Goal: Go to known website: Access a specific website the user already knows

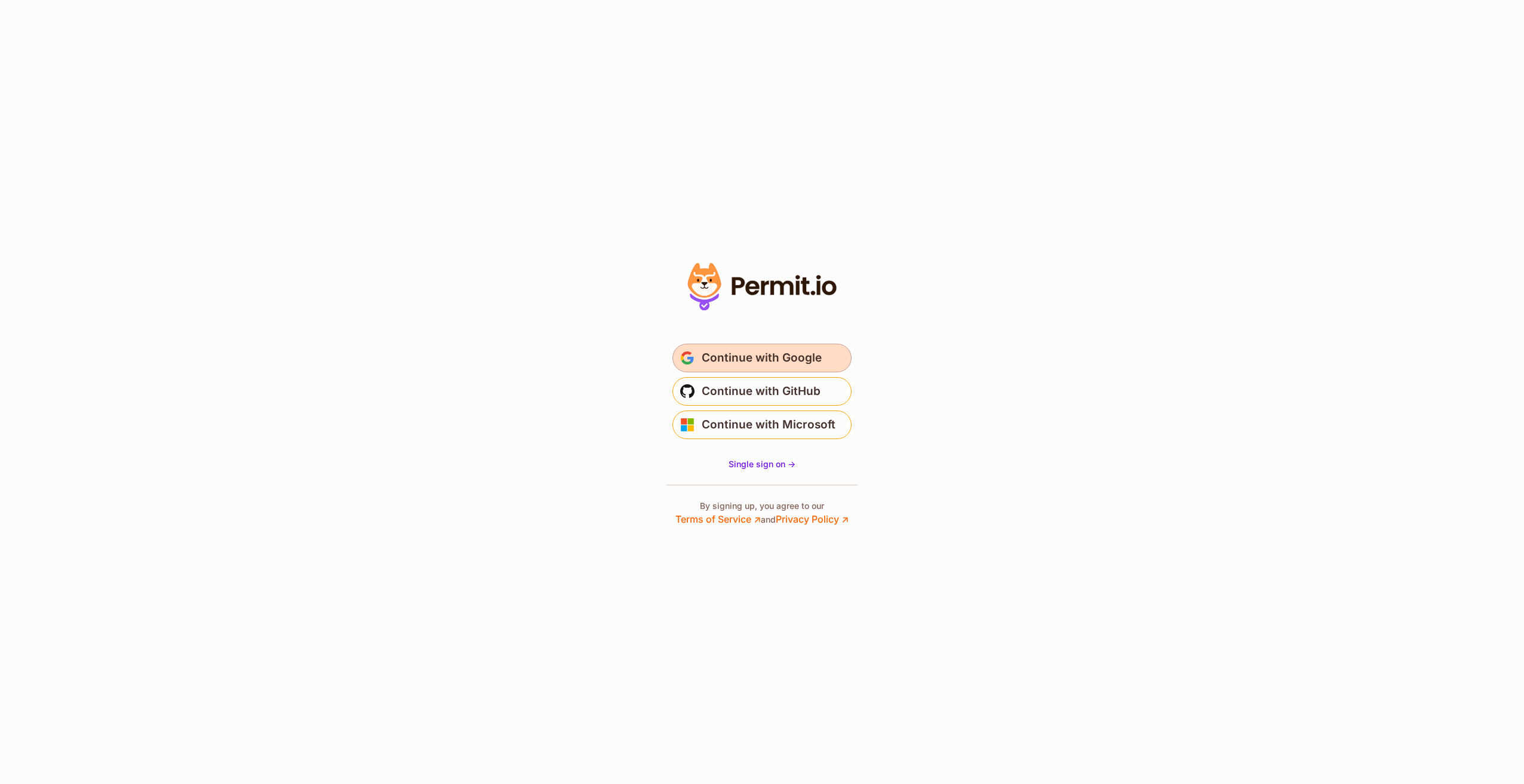
click at [771, 364] on span "Continue with Google" at bounding box center [762, 358] width 120 height 19
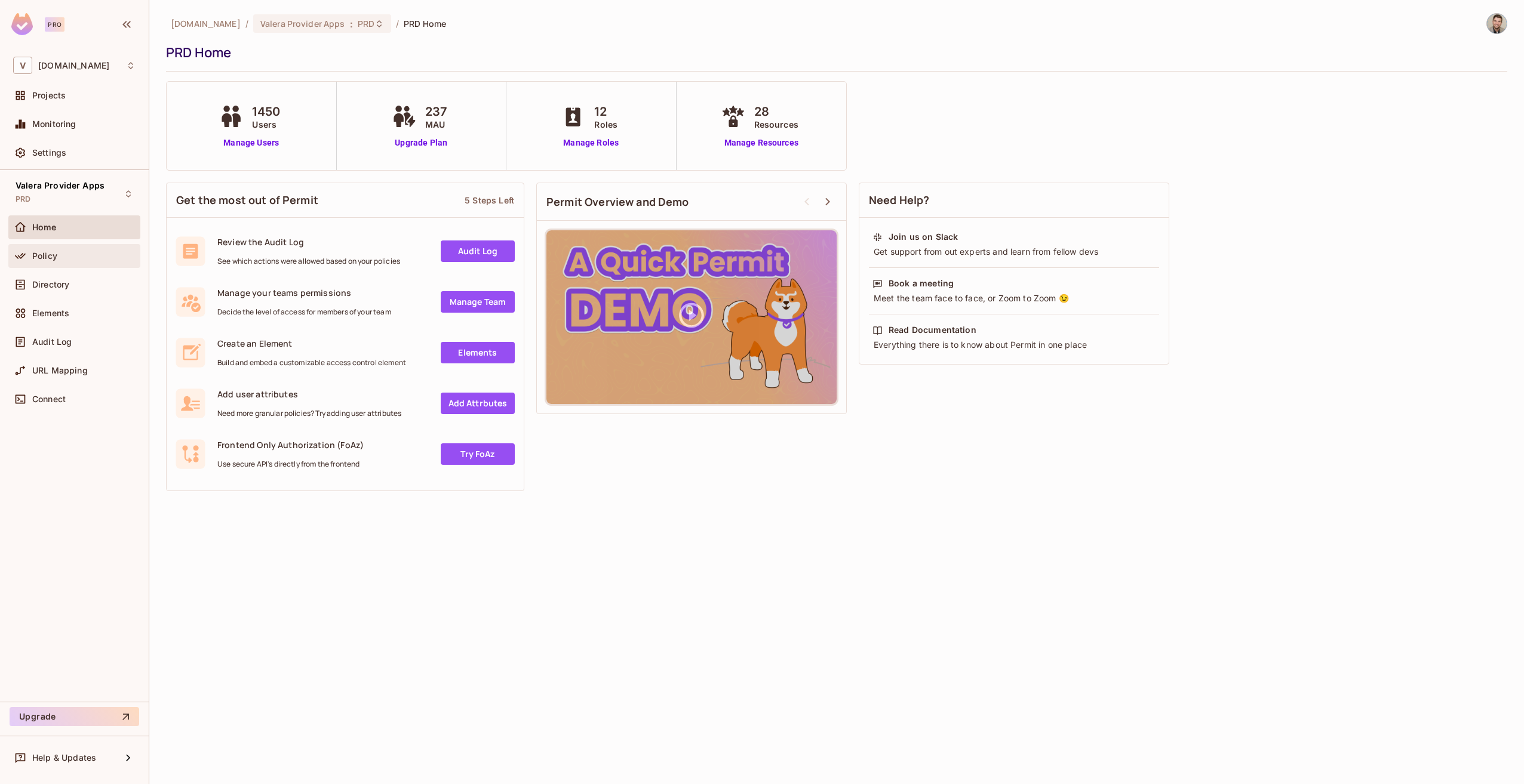
click at [67, 244] on div "Policy" at bounding box center [74, 256] width 132 height 24
